Goal: Find specific page/section: Find specific page/section

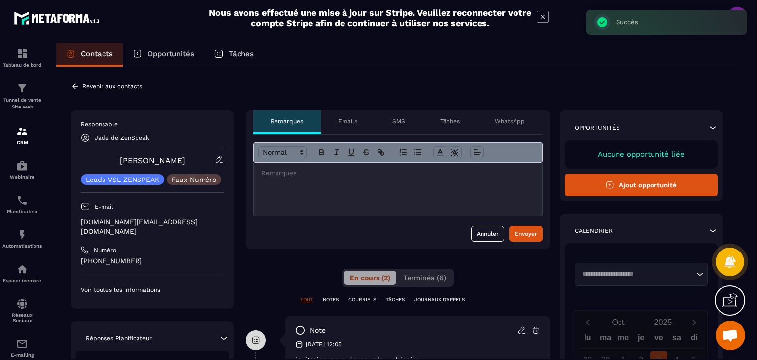
click at [75, 85] on icon at bounding box center [75, 86] width 9 height 9
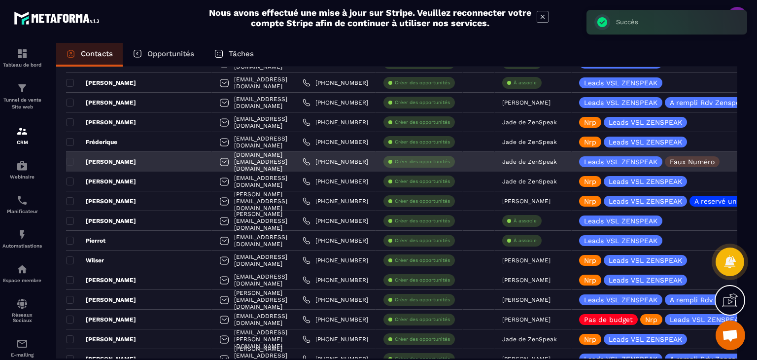
scroll to position [197, 0]
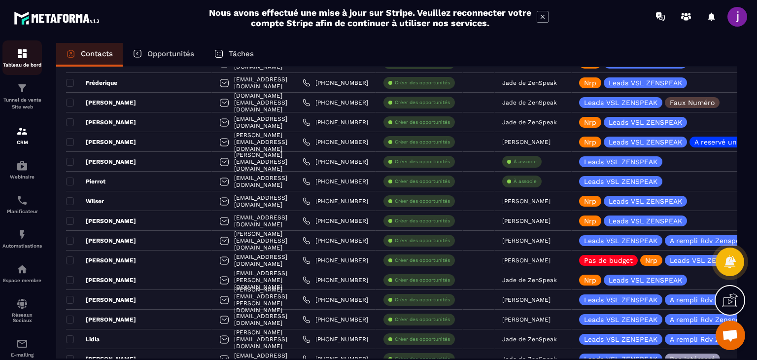
click at [35, 52] on div "Tableau de bord" at bounding box center [21, 58] width 39 height 20
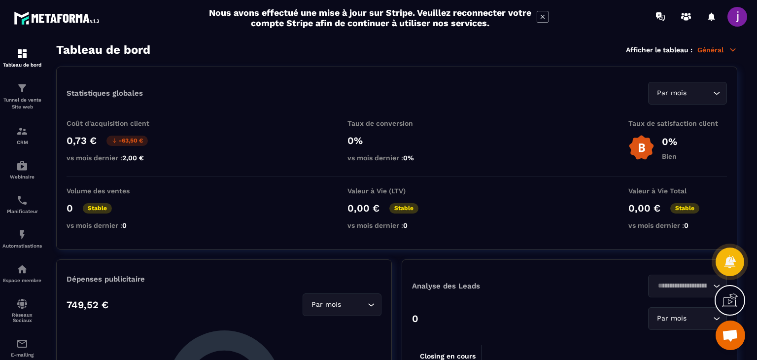
scroll to position [49, 0]
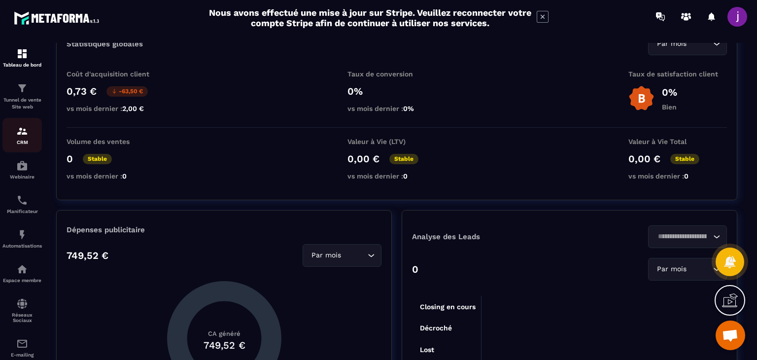
click at [25, 141] on p "CRM" at bounding box center [21, 142] width 39 height 5
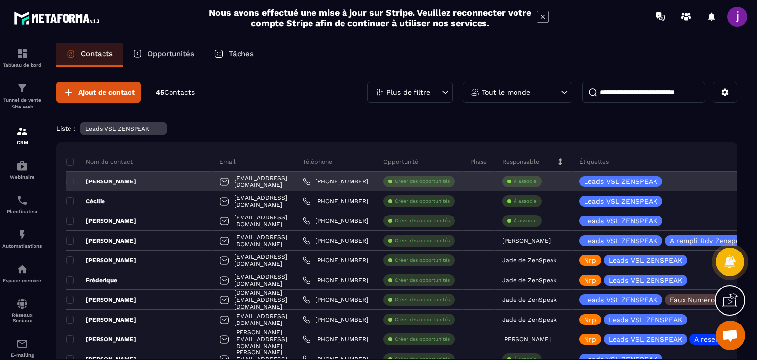
click at [149, 180] on div "[PERSON_NAME]" at bounding box center [139, 182] width 146 height 20
